Goal: Task Accomplishment & Management: Manage account settings

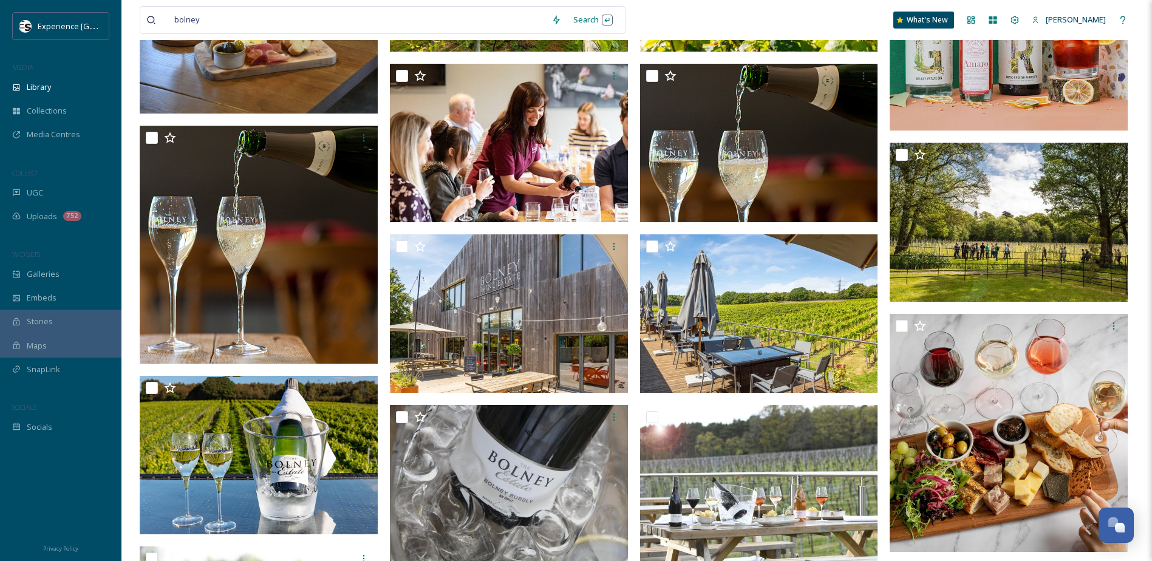
click at [48, 107] on span "Collections" at bounding box center [47, 111] width 40 height 12
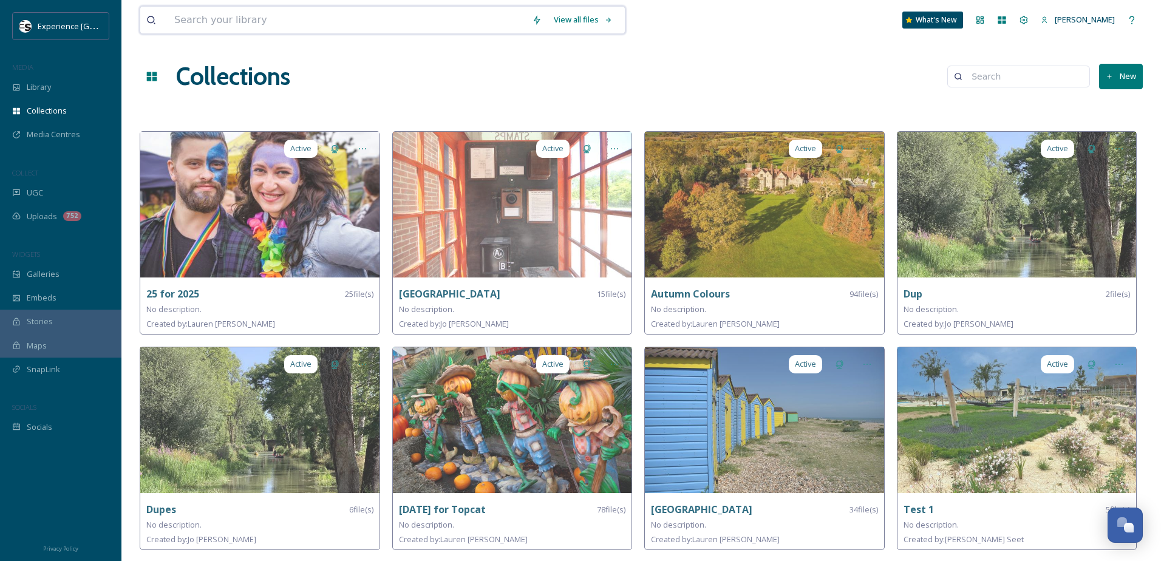
click at [225, 21] on input at bounding box center [347, 20] width 358 height 27
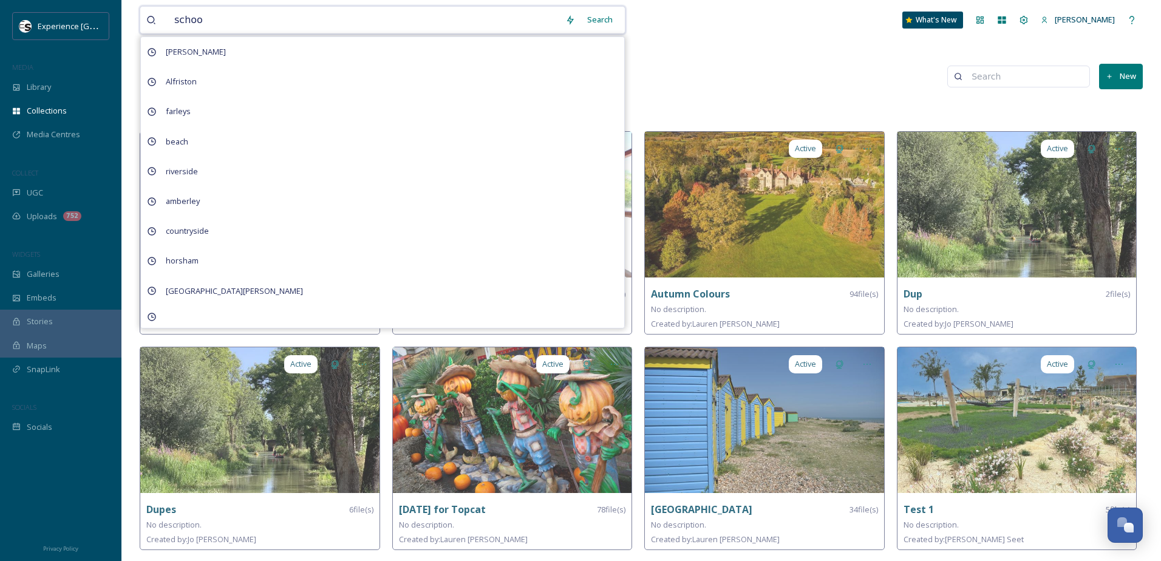
type input "school"
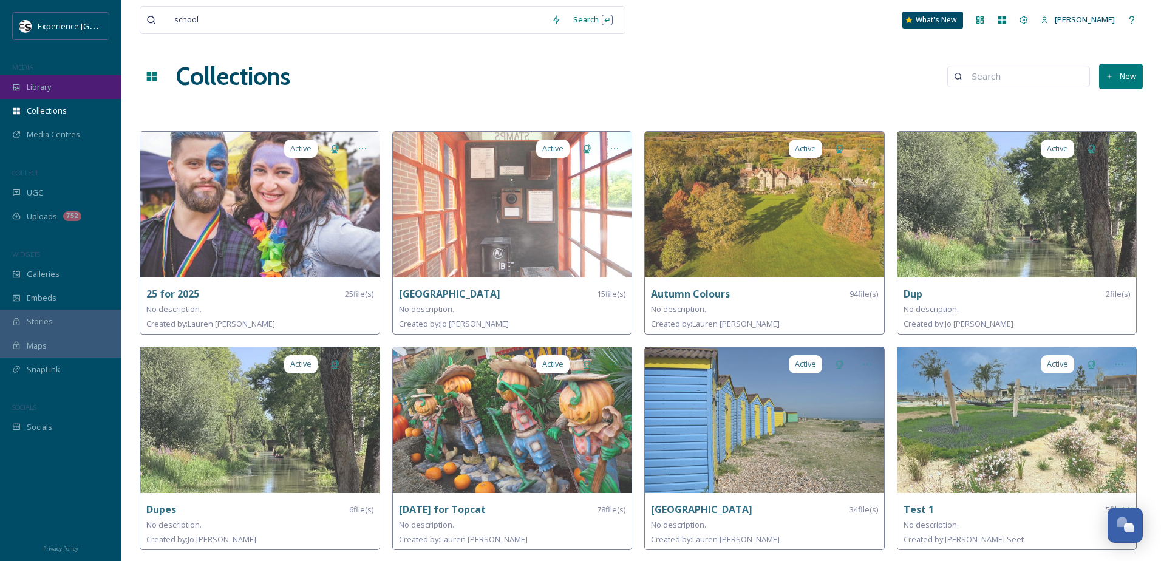
click at [51, 86] on span "Library" at bounding box center [39, 87] width 24 height 12
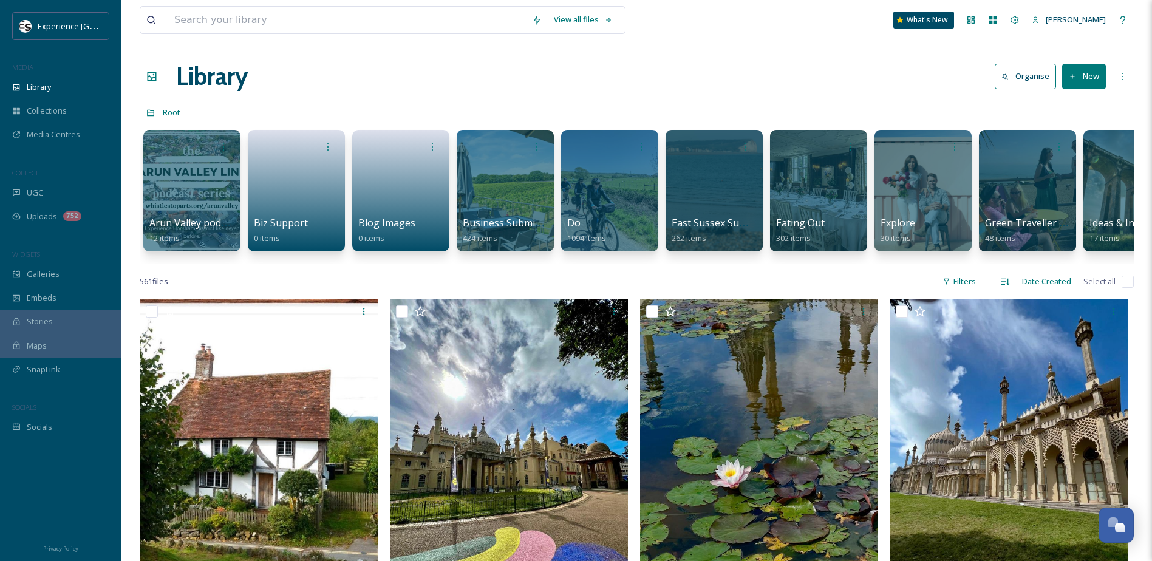
click at [1083, 83] on button "New" at bounding box center [1084, 76] width 44 height 25
click at [1061, 154] on span "Folder" at bounding box center [1069, 152] width 23 height 12
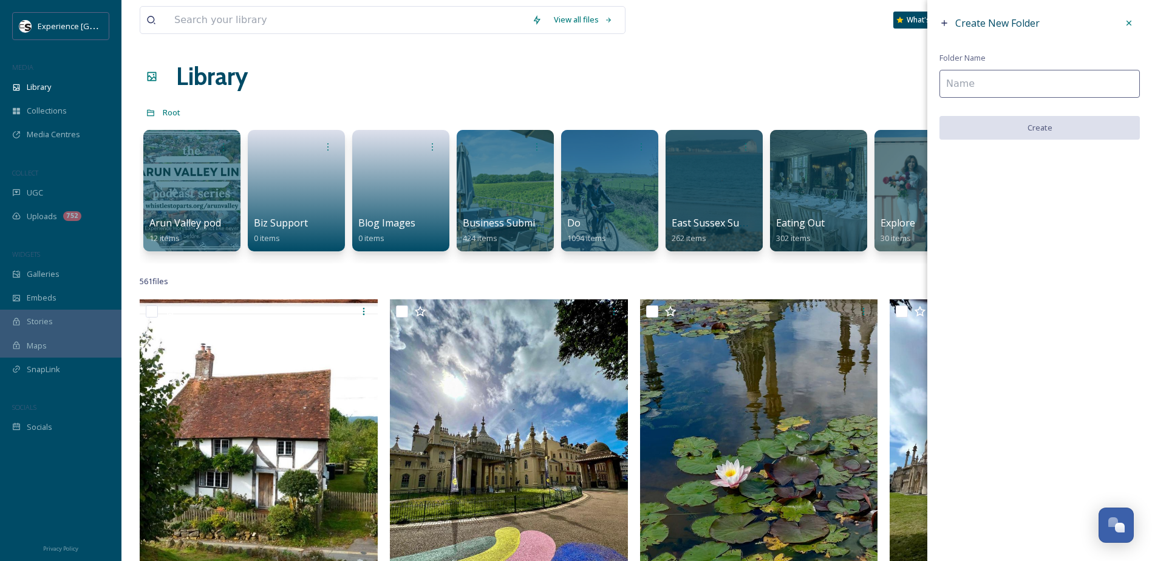
click at [962, 83] on input at bounding box center [1039, 84] width 200 height 28
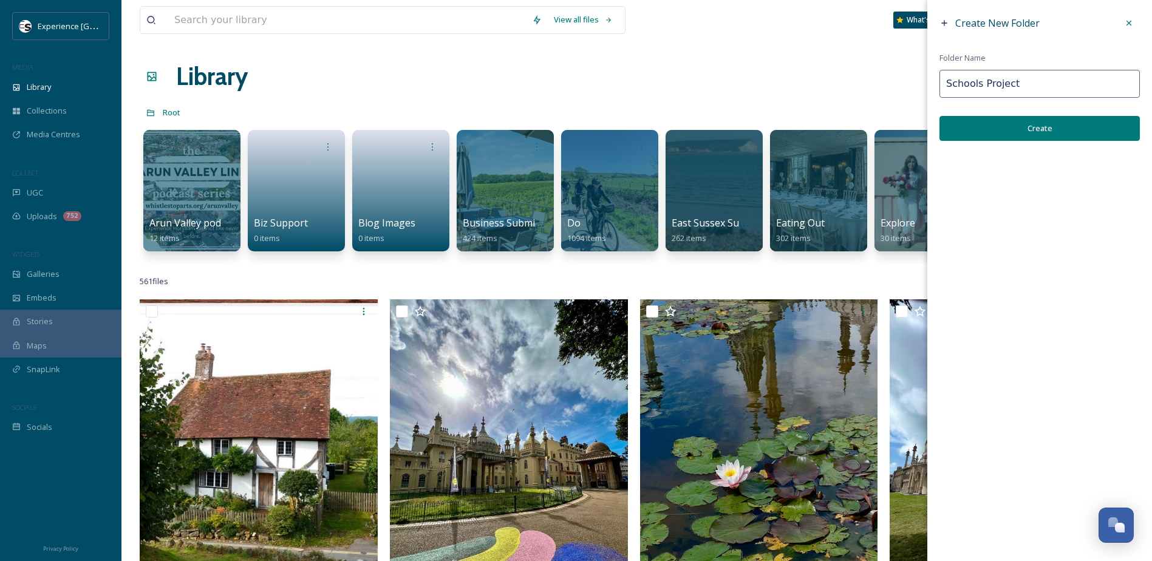
type input "Schools Project"
click at [1031, 128] on button "Create" at bounding box center [1039, 128] width 200 height 25
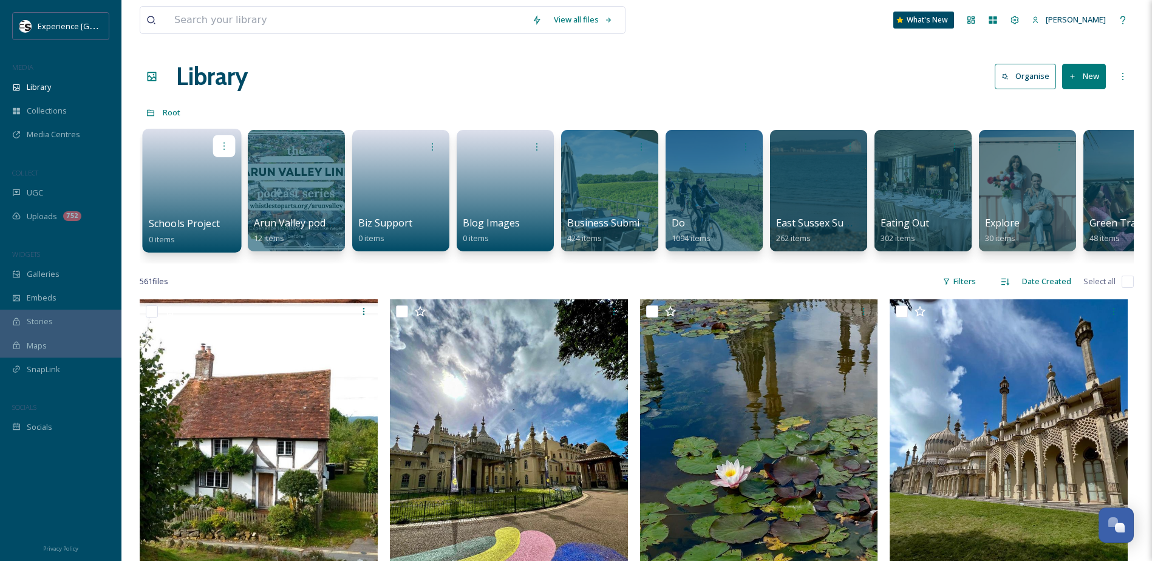
click at [227, 144] on icon at bounding box center [224, 146] width 10 height 10
click at [206, 174] on span "Edit / Share" at bounding box center [194, 173] width 43 height 12
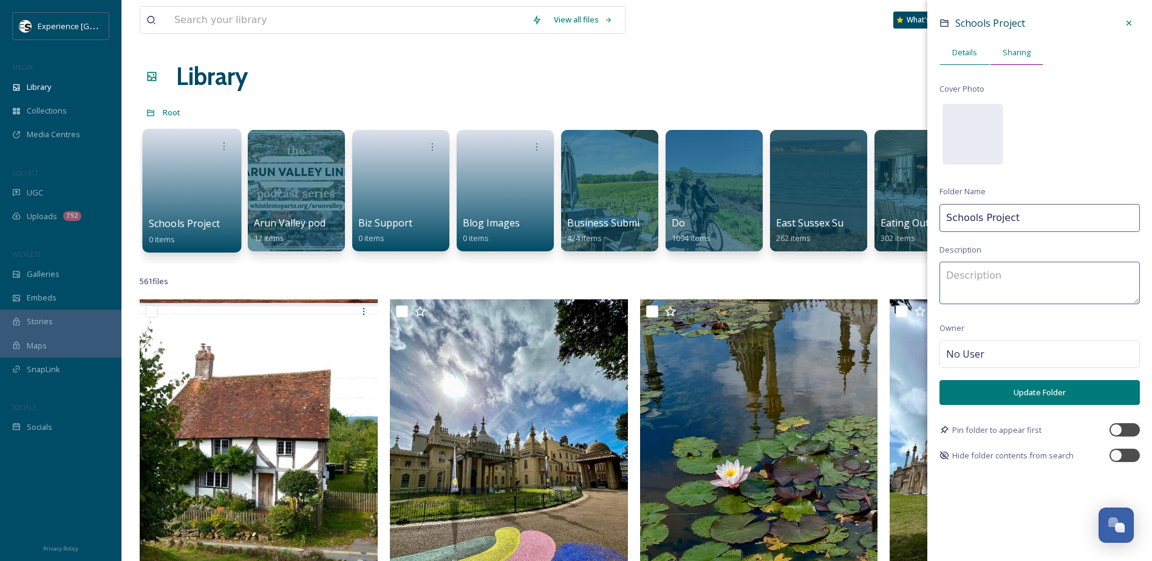
click at [1017, 49] on span "Sharing" at bounding box center [1017, 53] width 28 height 12
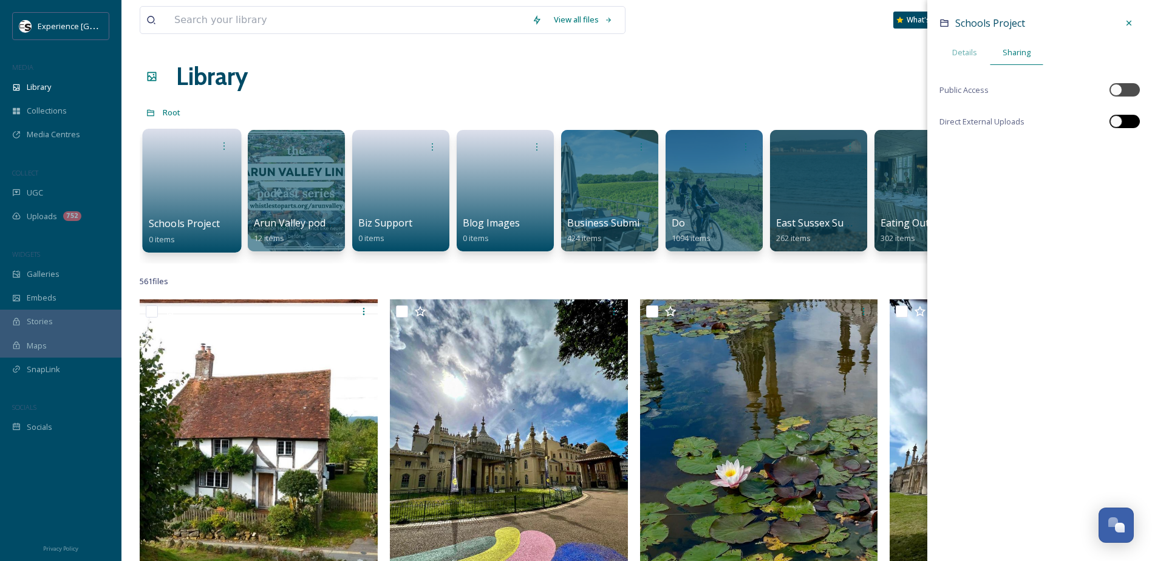
click at [1119, 118] on div at bounding box center [1116, 121] width 12 height 12
checkbox input "true"
click at [1128, 148] on icon at bounding box center [1129, 148] width 10 height 10
click at [1129, 21] on icon at bounding box center [1129, 23] width 10 height 10
